Goal: Check status

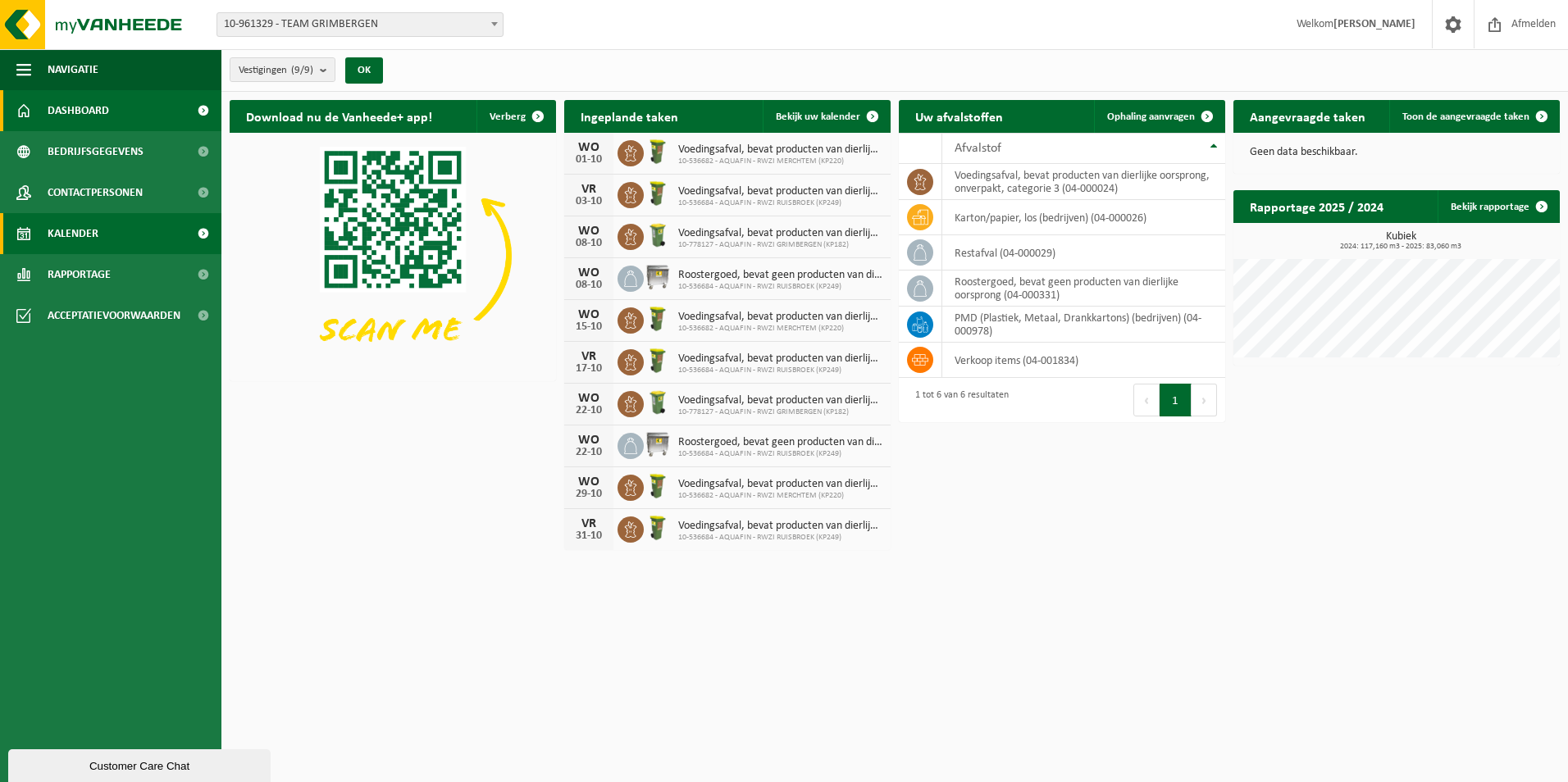
click at [193, 239] on span at bounding box center [203, 233] width 37 height 41
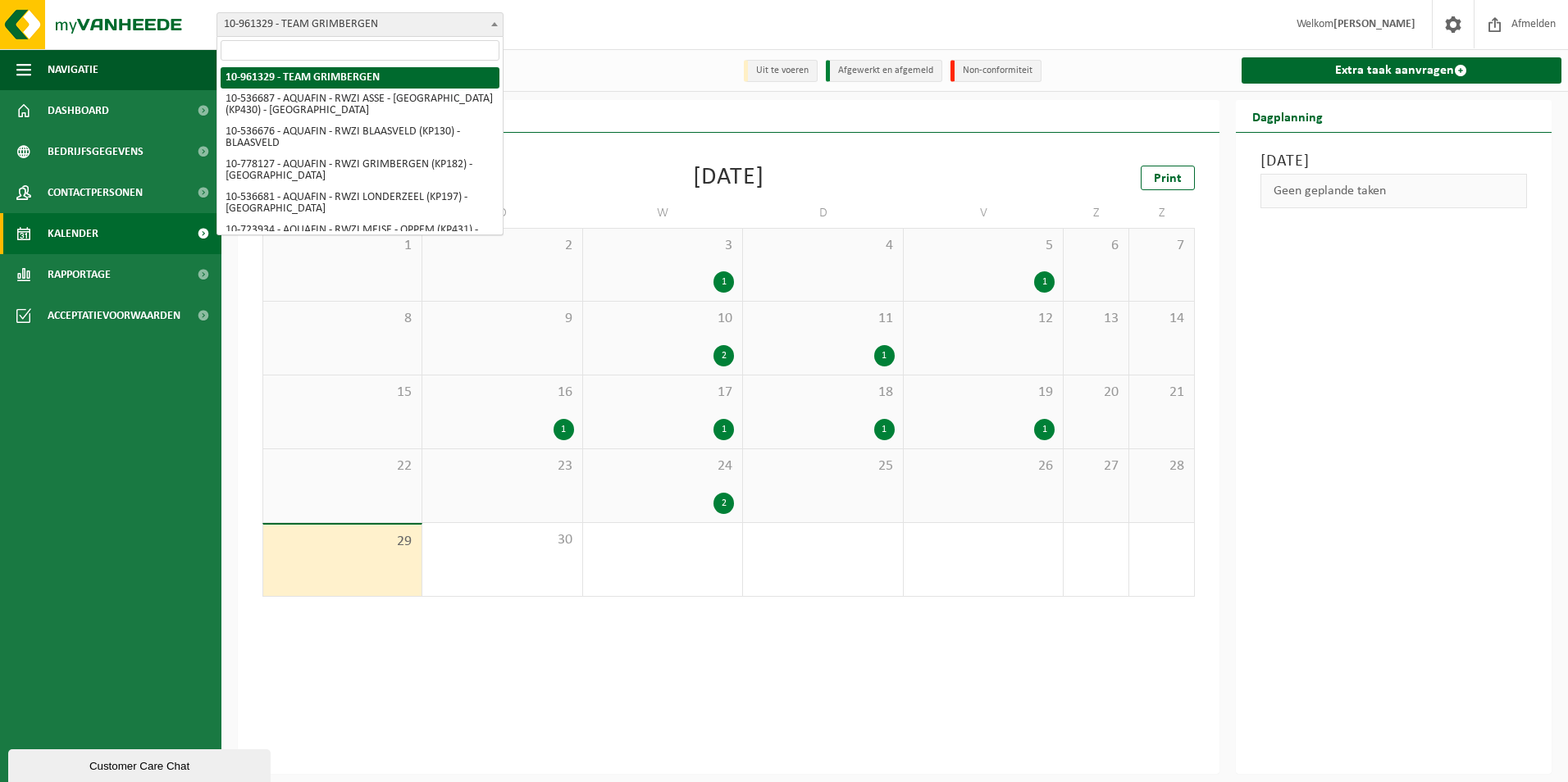
click at [492, 21] on span at bounding box center [494, 24] width 17 height 21
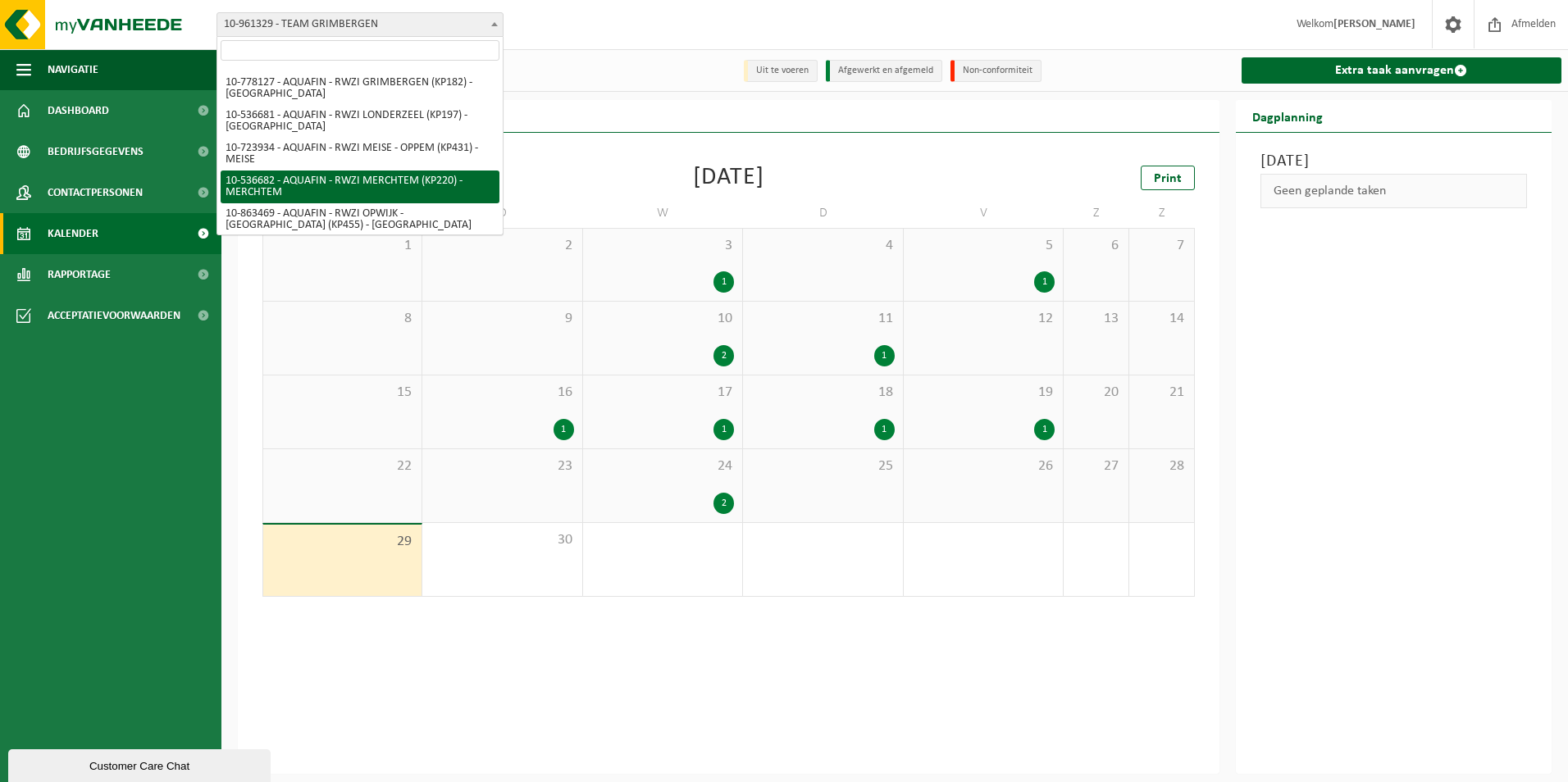
scroll to position [119, 0]
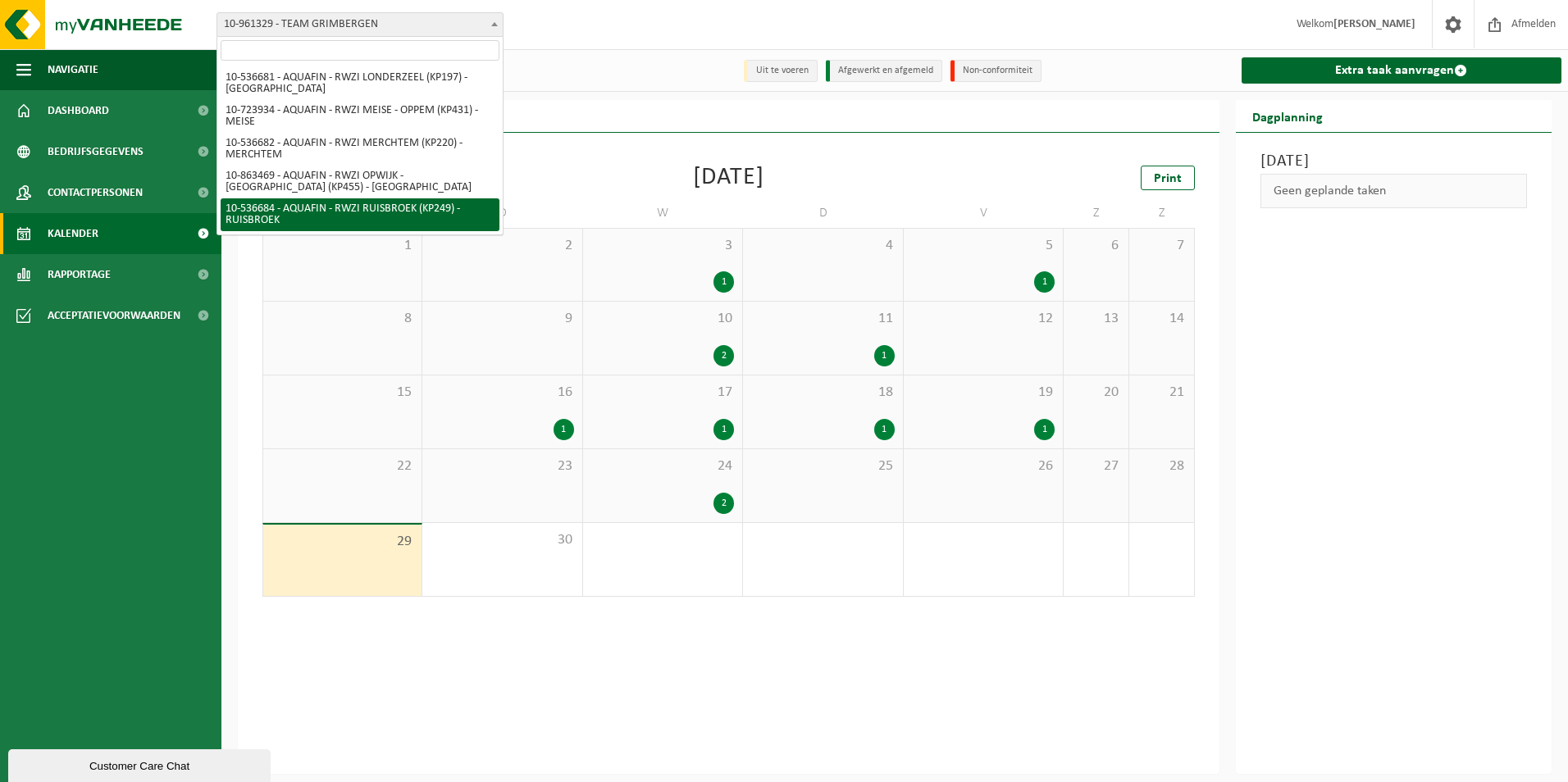
select select "3166"
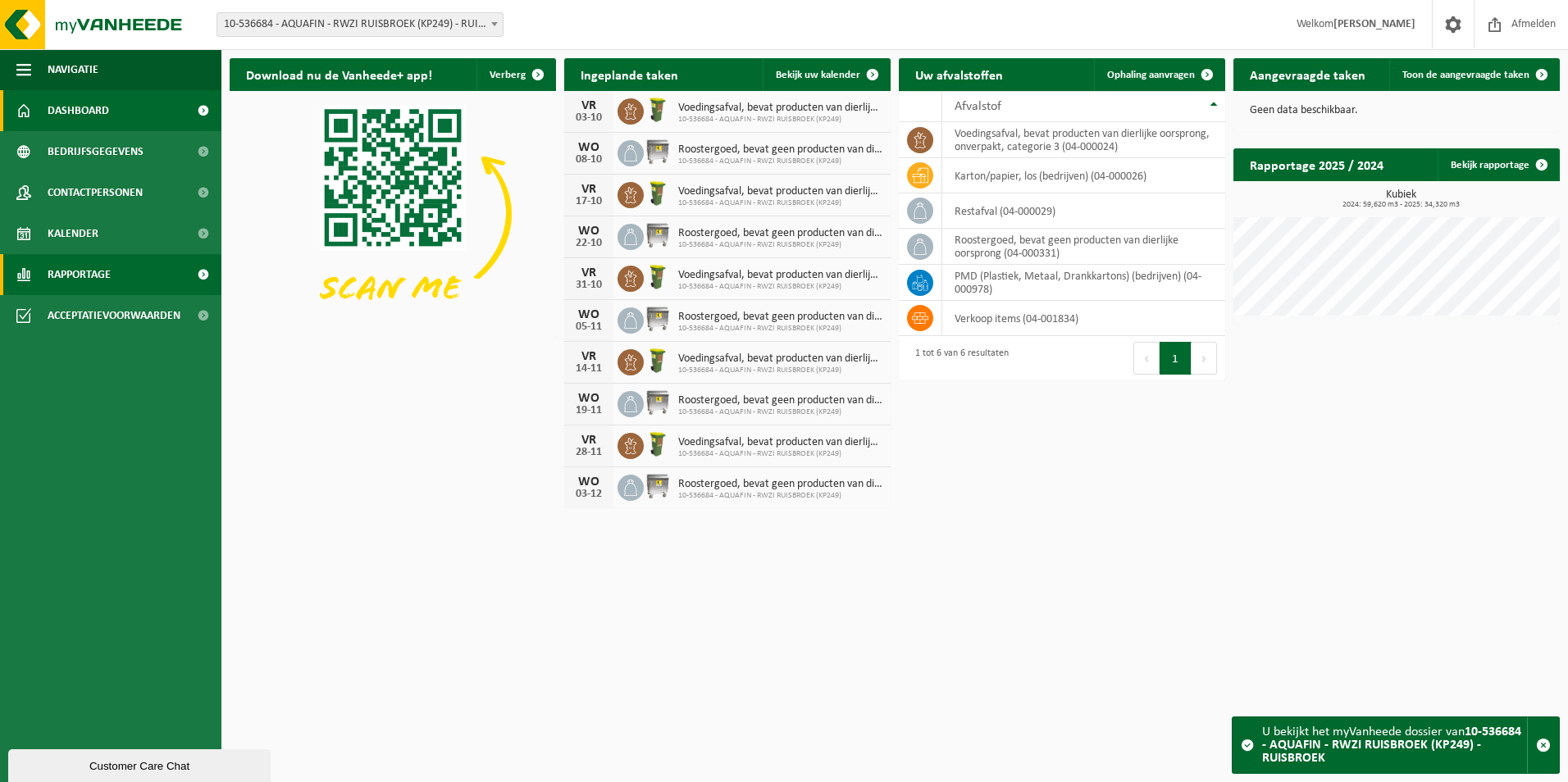
click at [113, 279] on link "Rapportage" at bounding box center [111, 275] width 221 height 41
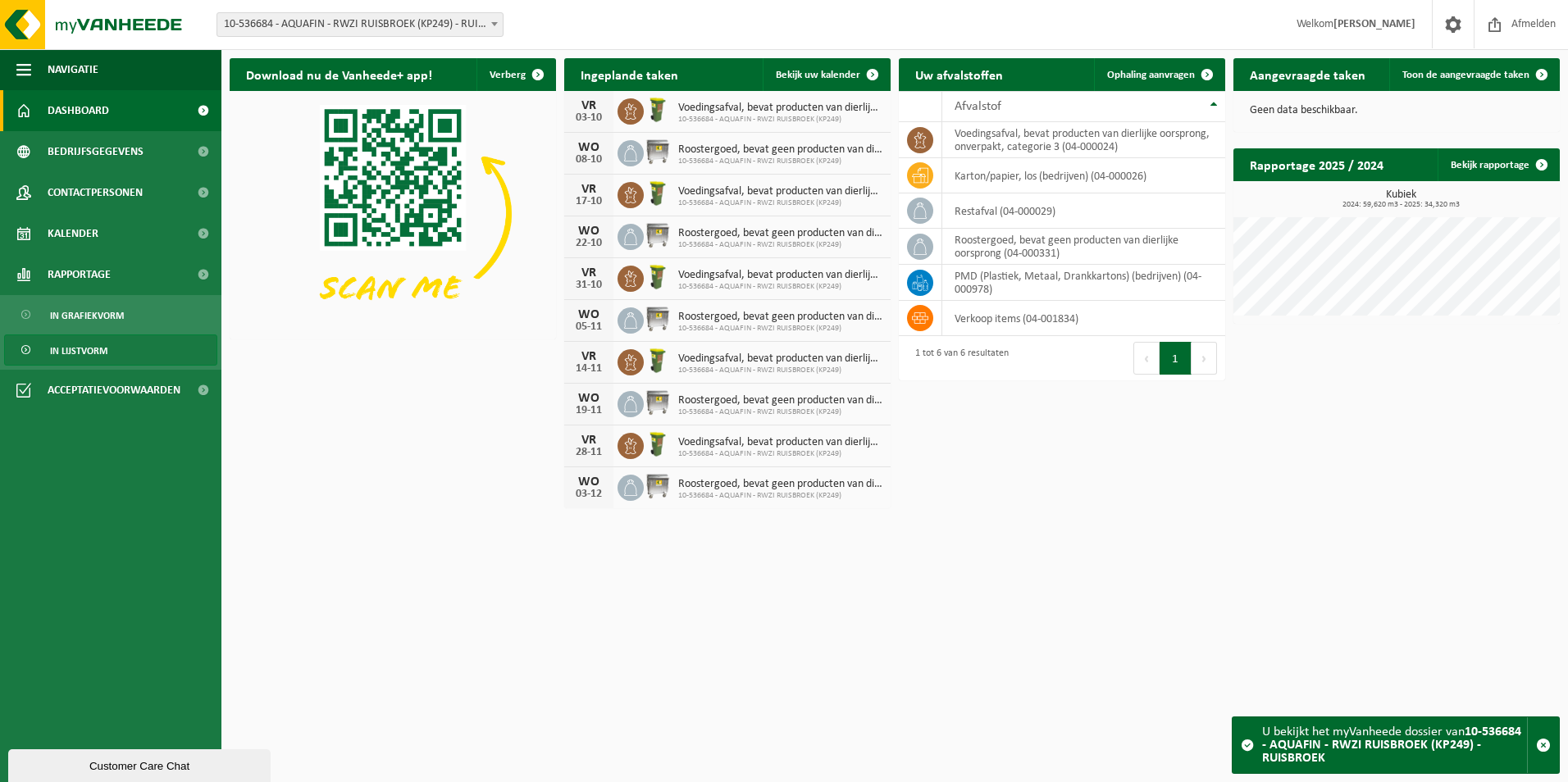
click at [104, 343] on span "In lijstvorm" at bounding box center [78, 350] width 57 height 31
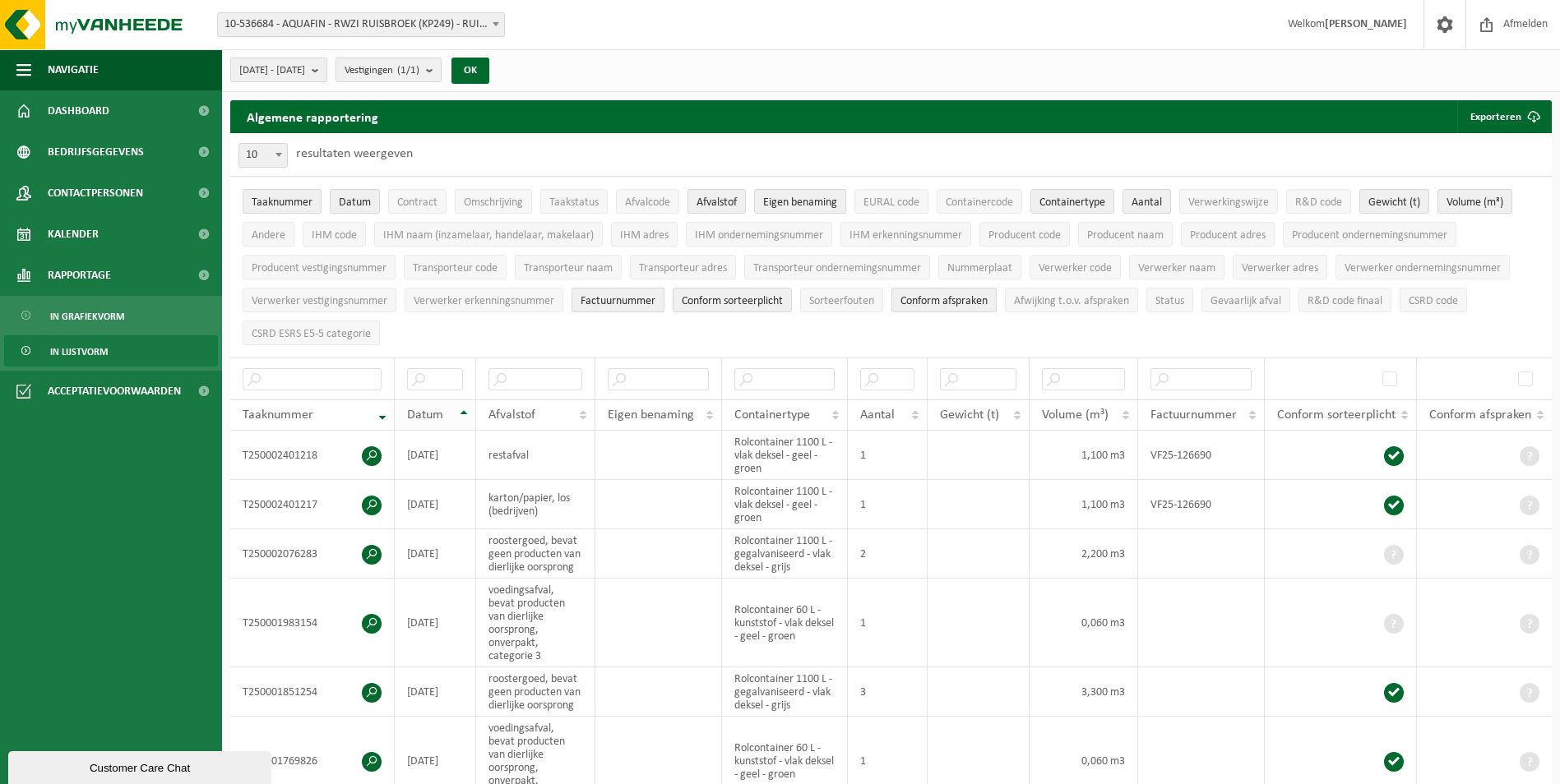
click at [467, 411] on th "Datum" at bounding box center [435, 414] width 81 height 31
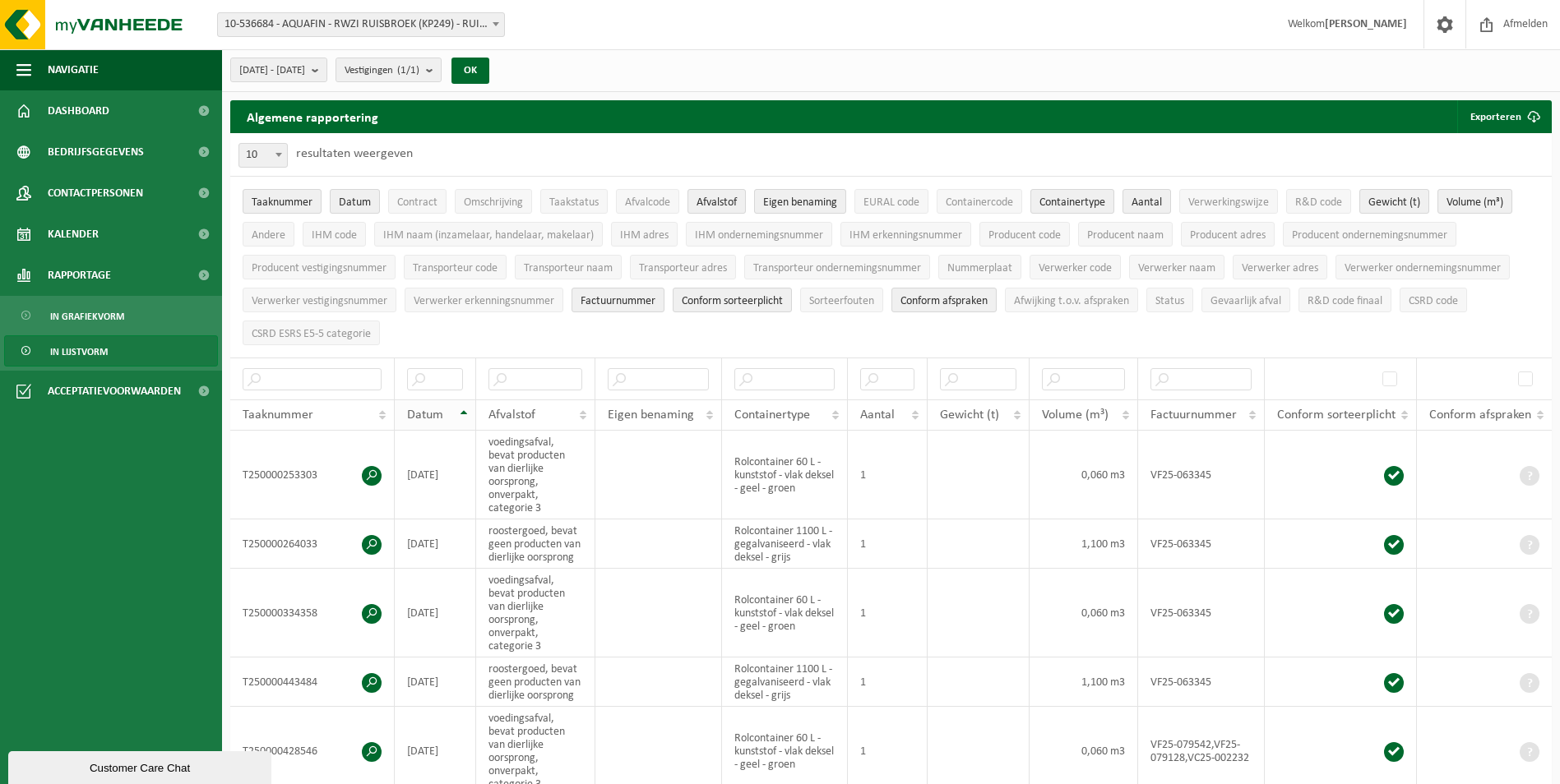
click at [467, 411] on th "Datum" at bounding box center [435, 414] width 81 height 31
